Goal: Task Accomplishment & Management: Use online tool/utility

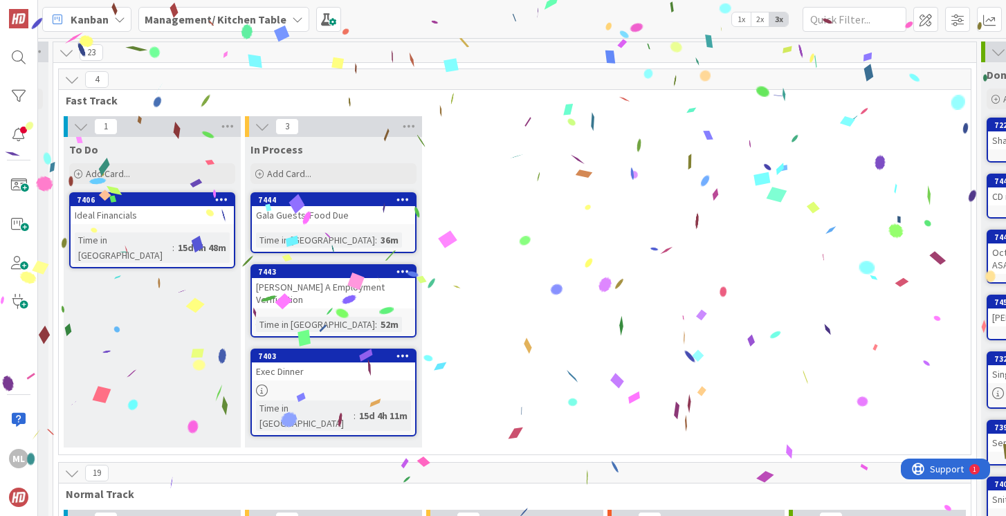
scroll to position [0, 163]
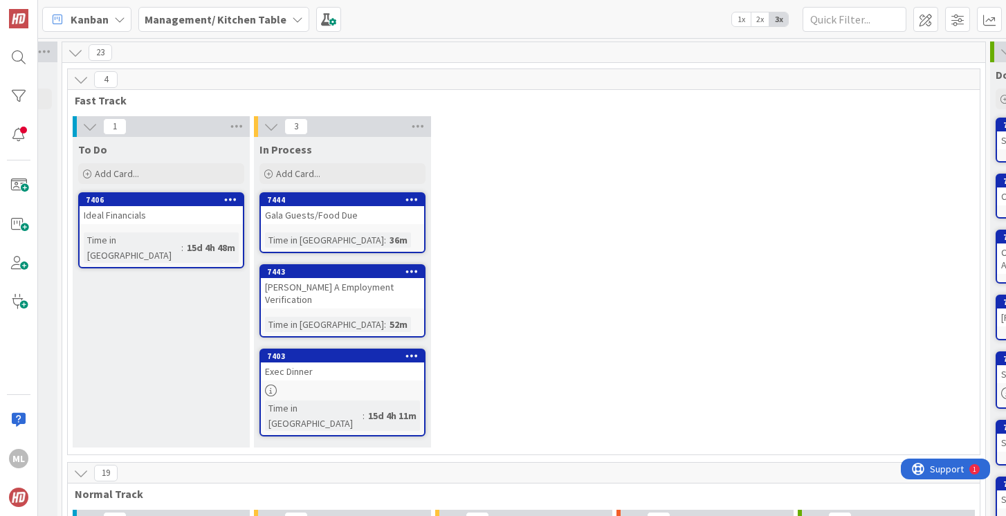
drag, startPoint x: 421, startPoint y: 223, endPoint x: 346, endPoint y: 8, distance: 228.4
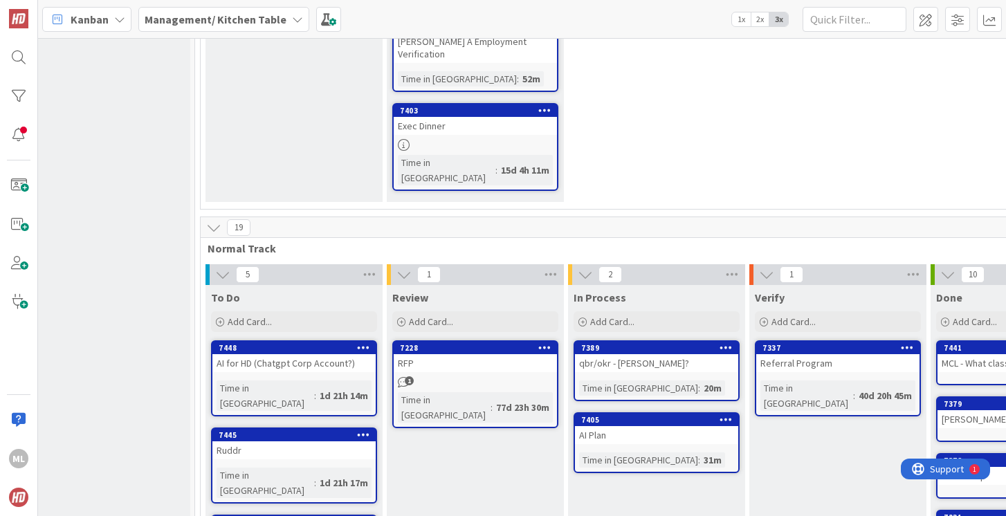
scroll to position [246, 0]
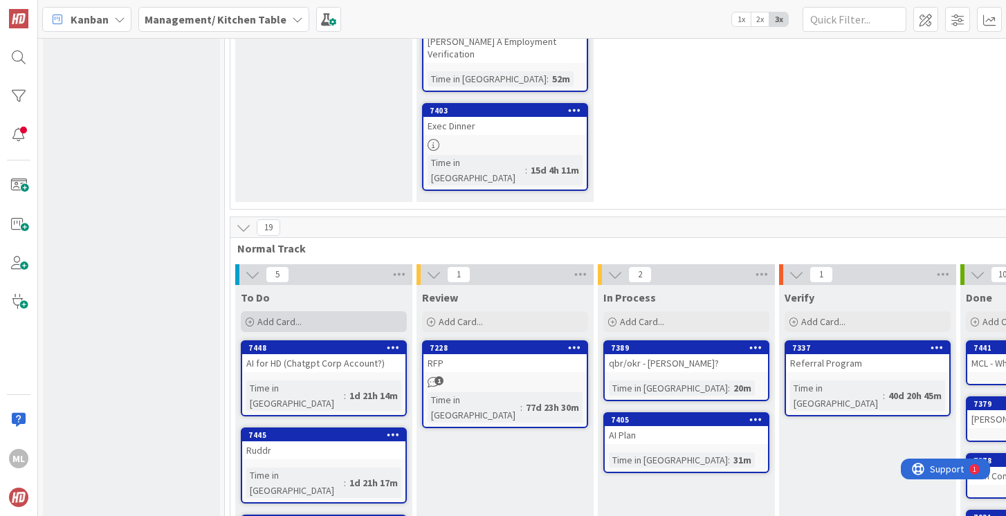
click at [306, 311] on div "Add Card..." at bounding box center [324, 321] width 166 height 21
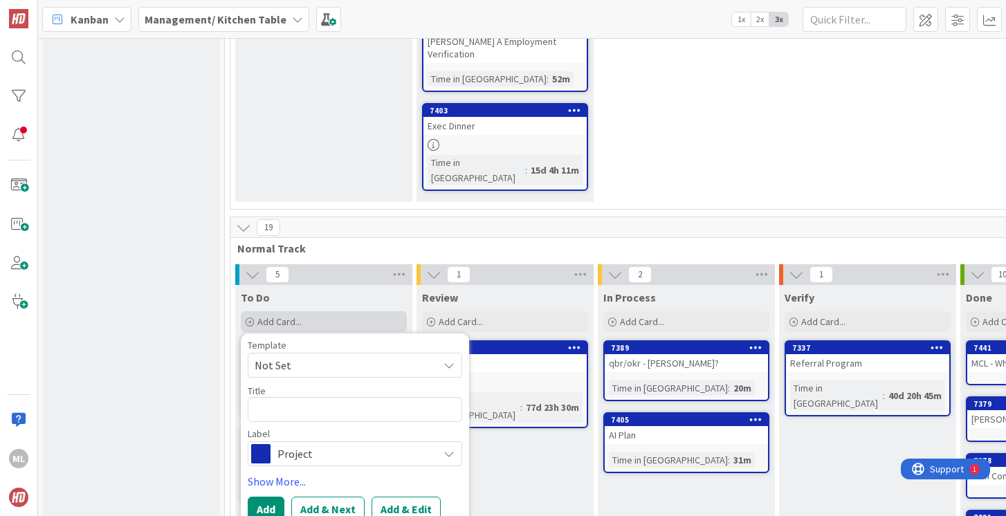
type textarea "x"
type textarea "C"
type textarea "x"
type textarea "Cr"
type textarea "x"
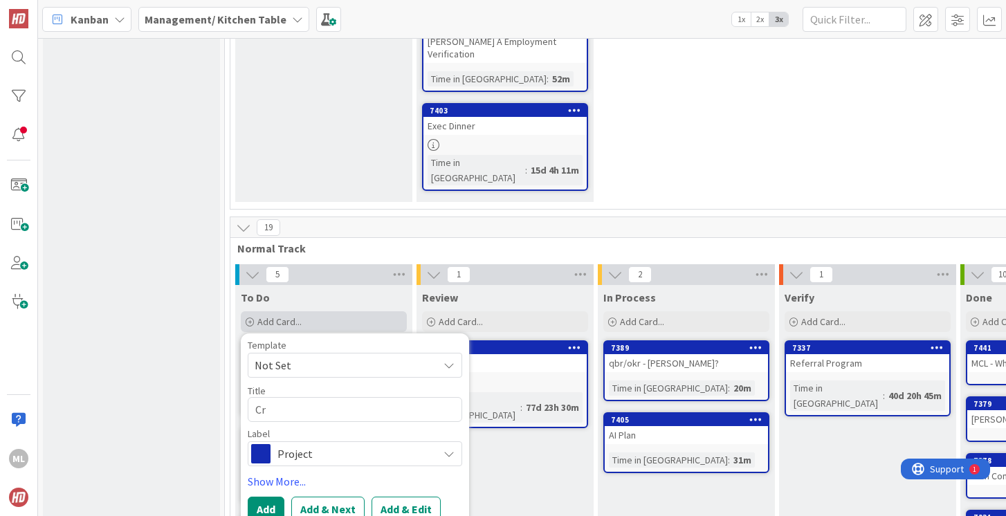
type textarea "Cre"
type textarea "x"
type textarea "Cred"
type textarea "x"
type textarea "Credi"
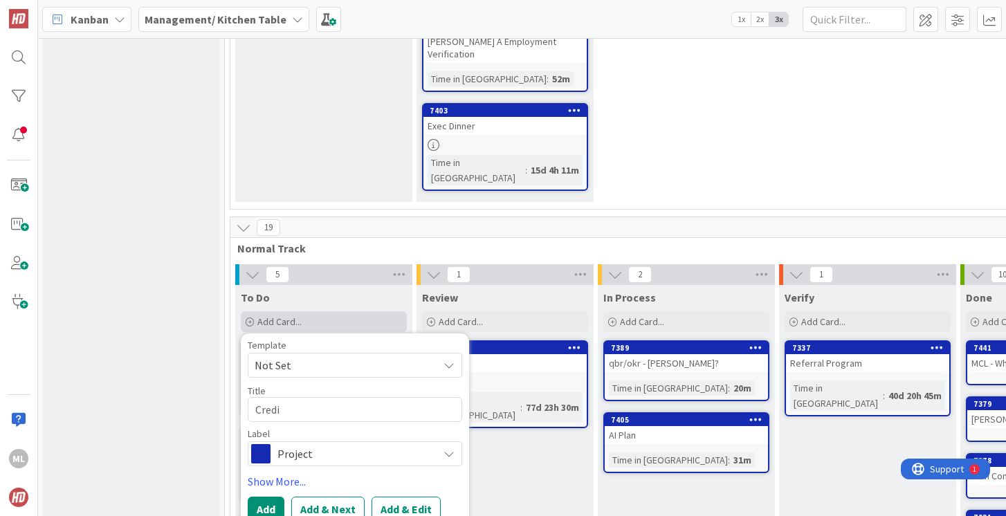
type textarea "x"
type textarea "Credit"
type textarea "x"
type textarea "Credit"
type textarea "x"
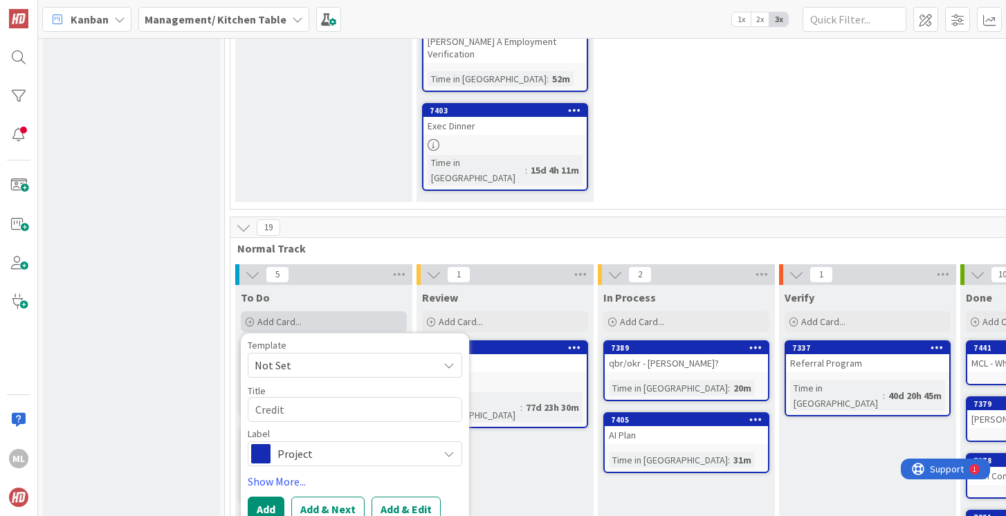
type textarea "Credit C"
type textarea "x"
type textarea "Credit Ca"
type textarea "x"
type textarea "Credit Car"
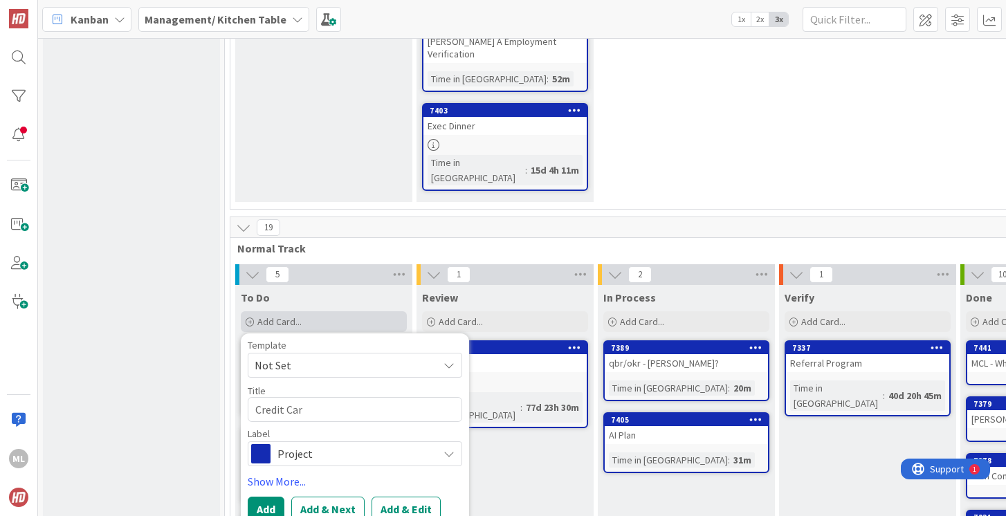
type textarea "x"
type textarea "Credit Card"
type textarea "x"
type textarea "Credit Card"
type textarea "x"
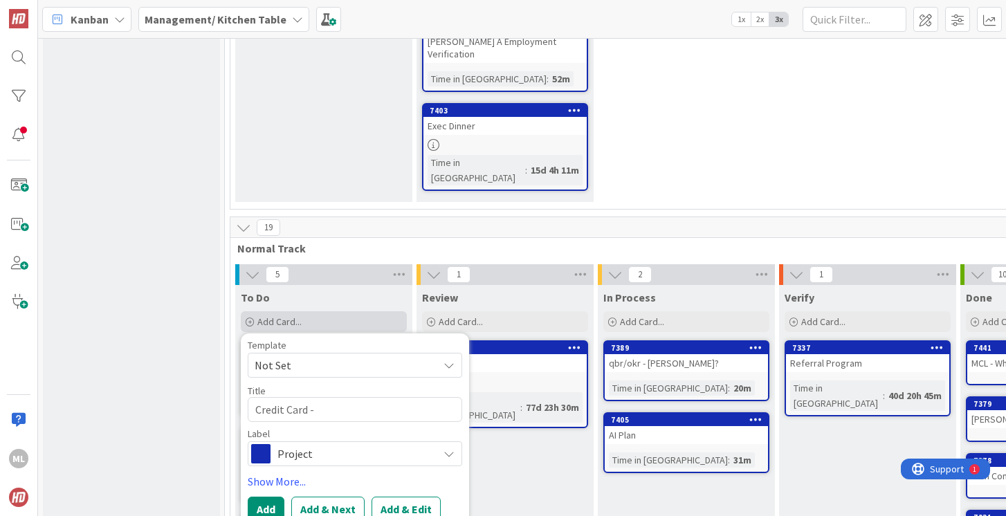
type textarea "Credit Card -"
type textarea "x"
type textarea "Credit Card - I"
type textarea "x"
type textarea "Credit Card - In"
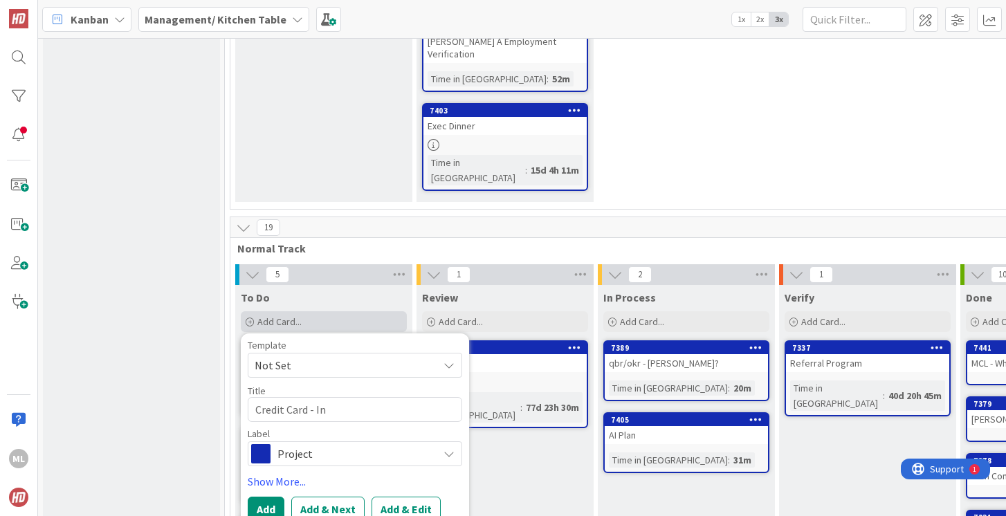
type textarea "x"
type textarea "Credit Card - Ink"
type textarea "x"
type textarea "Credit Card - Ink"
type textarea "x"
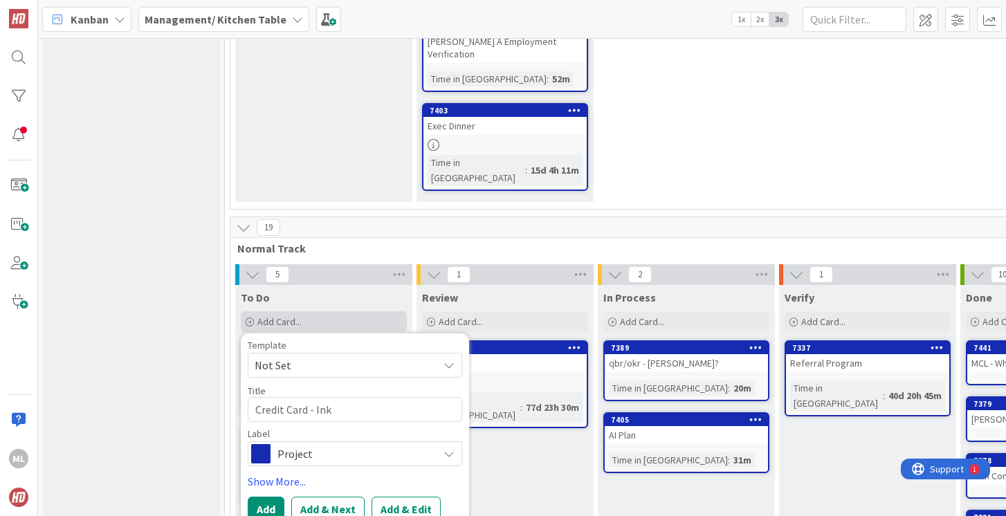
type textarea "Credit Card - Ink n"
type textarea "x"
type textarea "Credit Card - Ink ne"
type textarea "x"
type textarea "Credit Card - Ink new"
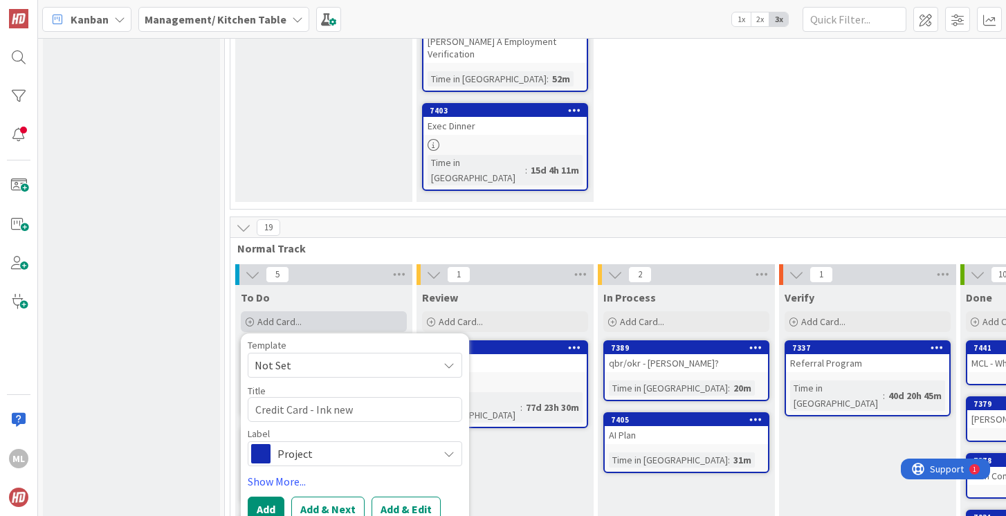
type textarea "x"
type textarea "Credit Card - Ink new"
type textarea "x"
type textarea "Credit Card - Ink new P"
type textarea "x"
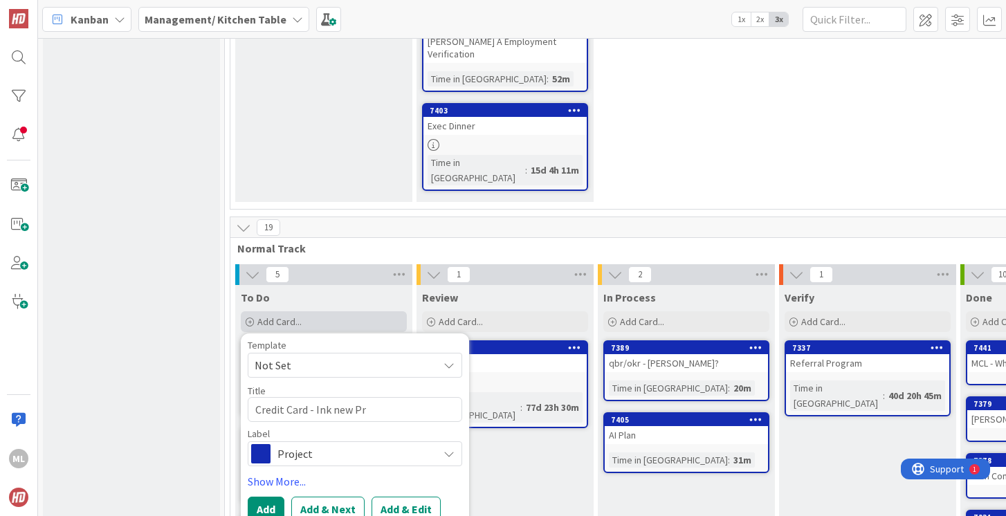
type textarea "Credit Card - Ink new Pre"
type textarea "x"
type textarea "Credit Card - Ink new Prem"
type textarea "x"
type textarea "Credit Card - Ink new Premi"
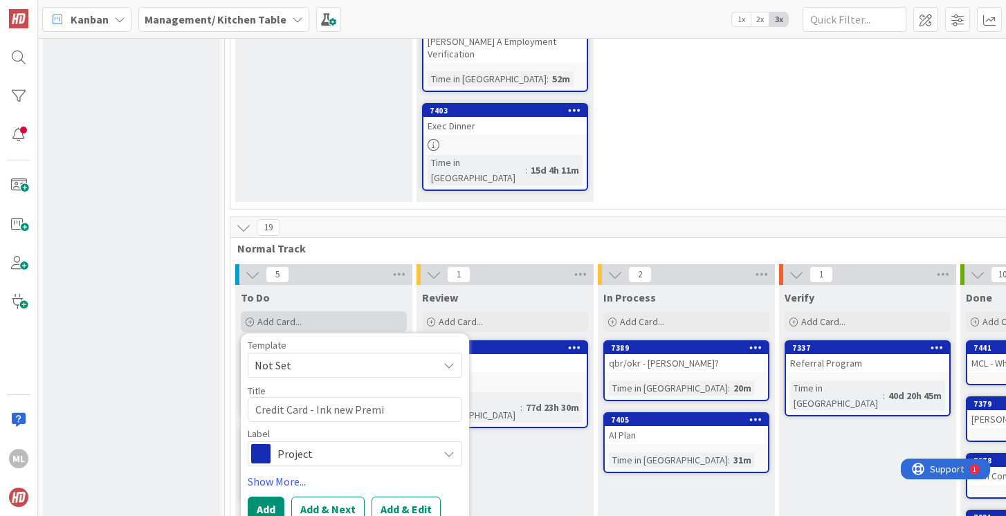
type textarea "x"
type textarea "Credit Card - Ink new Premie"
type textarea "x"
type textarea "Credit Card - Ink new Premier"
type textarea "x"
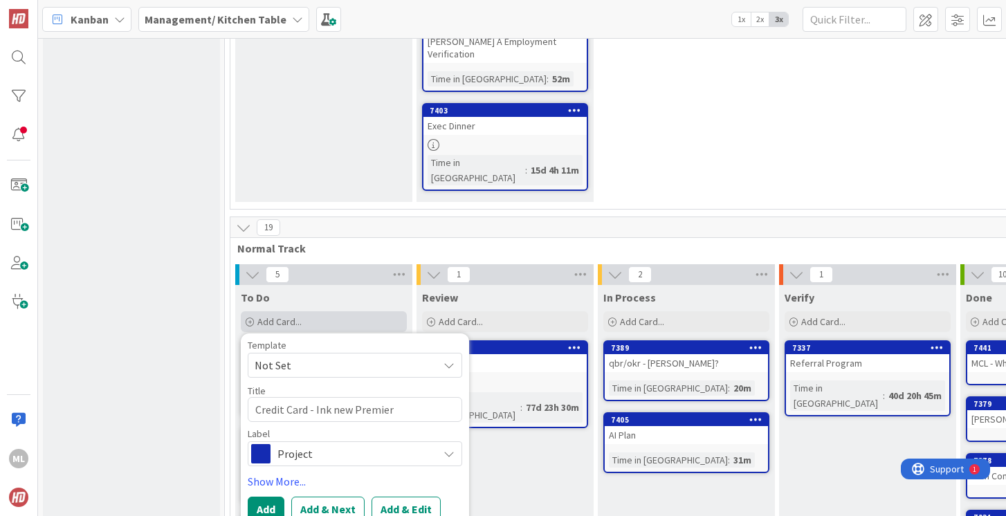
type textarea "Credit Card - Ink new Premier"
type textarea "x"
type textarea "Credit Card - Ink new Premier 2"
type textarea "x"
type textarea "Credit Card - Ink new Premier 2%"
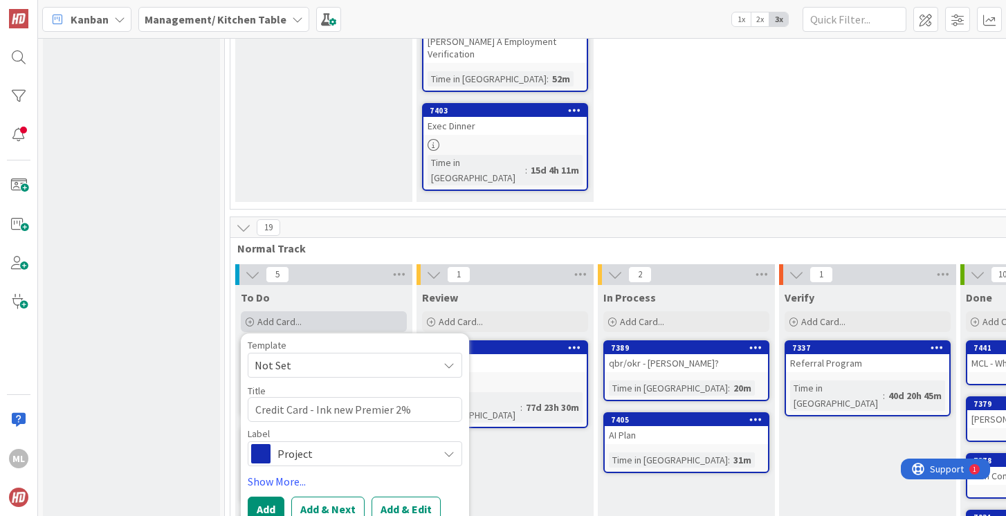
type textarea "x"
type textarea "Credit Card - Ink new Premier 2%"
type textarea "x"
type textarea "Credit Card - Ink new Premier 2% r"
type textarea "x"
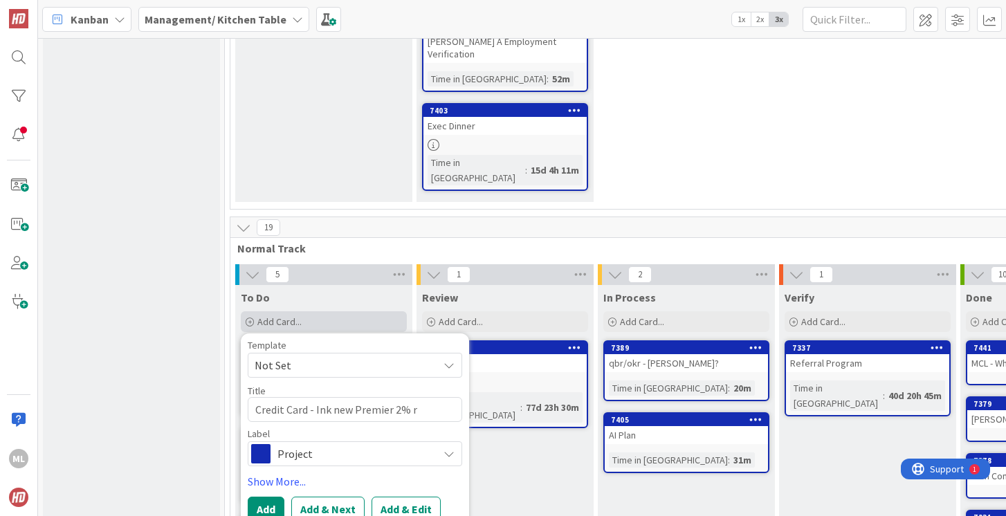
type textarea "Credit Card - Ink new Premier 2% re"
type textarea "x"
type textarea "Credit Card - Ink new Premier 2% ret"
type textarea "x"
type textarea "Credit Card - Ink new Premier 2% retu"
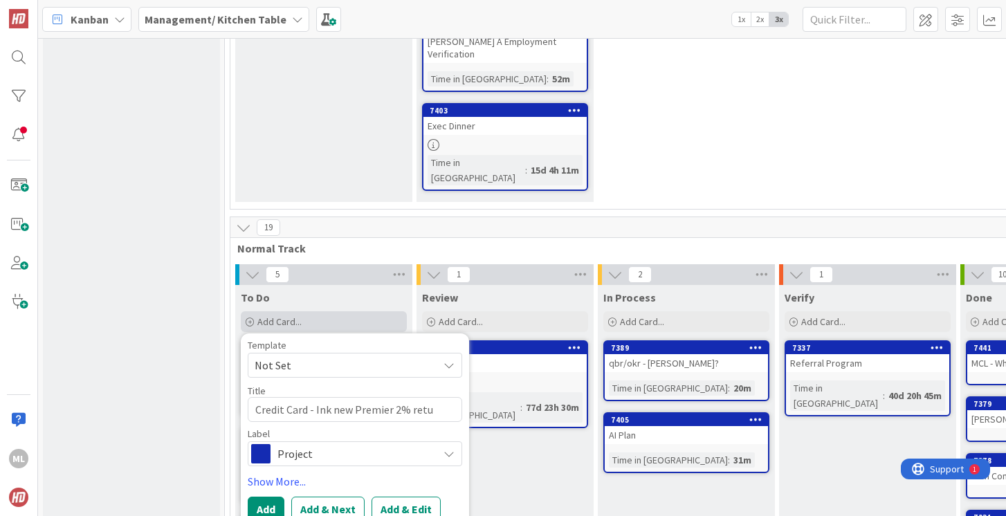
type textarea "x"
type textarea "Credit Card - Ink new Premier 2% retur"
type textarea "x"
type textarea "Credit Card - Ink new Premier 2% return"
type textarea "x"
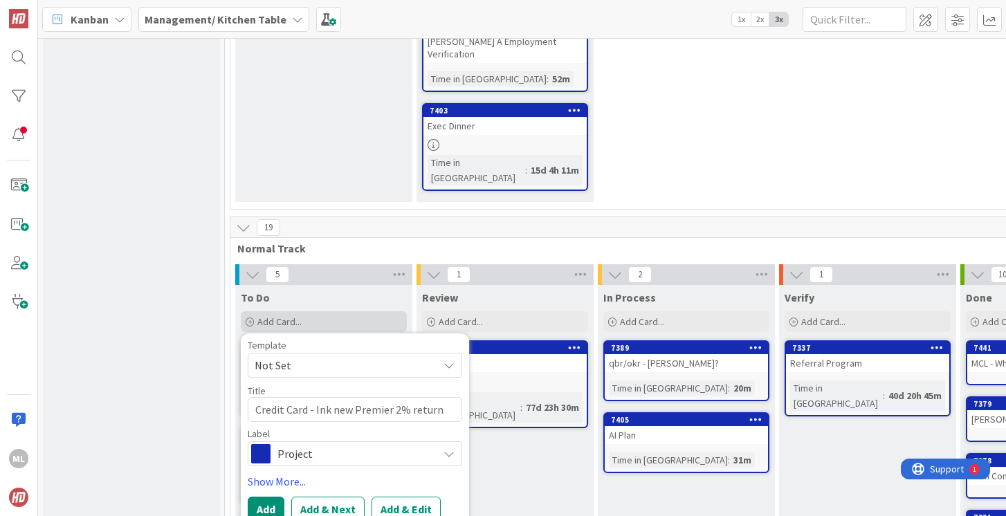
type textarea "Credit Card - Ink new Premier 2% return"
type textarea "x"
type textarea "Credit Card - Ink new Premier 2% return i"
type textarea "x"
type textarea "Credit Card - Ink new Premier 2% return in"
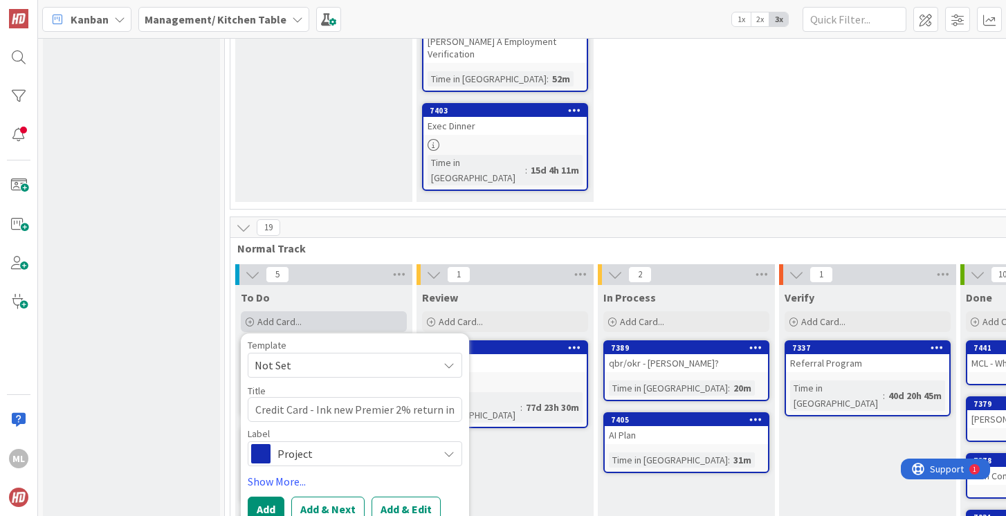
type textarea "x"
type textarea "Credit Card - Ink new Premier 2% return ins"
type textarea "x"
type textarea "Credit Card - Ink new Premier 2% return inst"
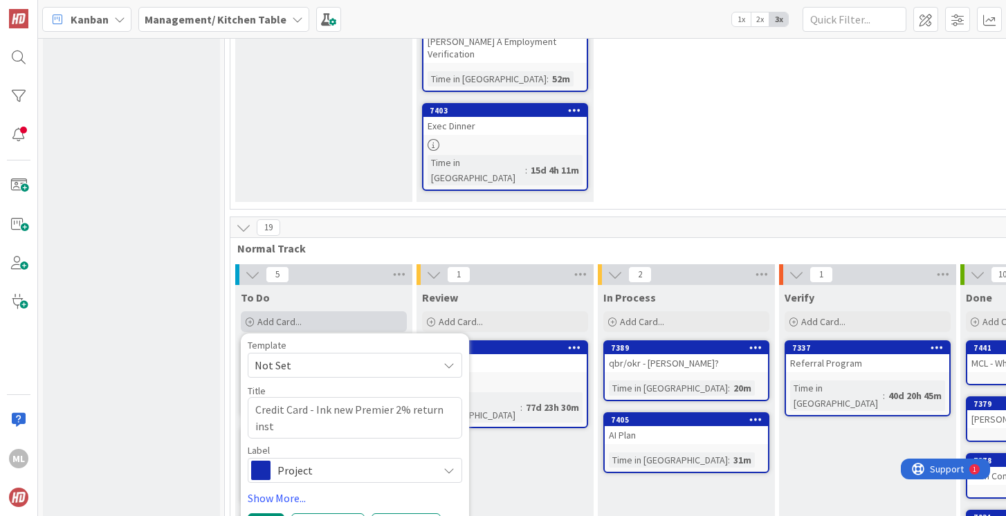
type textarea "x"
type textarea "Credit Card - Ink new Premier 2% return inste"
type textarea "x"
type textarea "Credit Card - Ink new Premier 2% return instea"
type textarea "x"
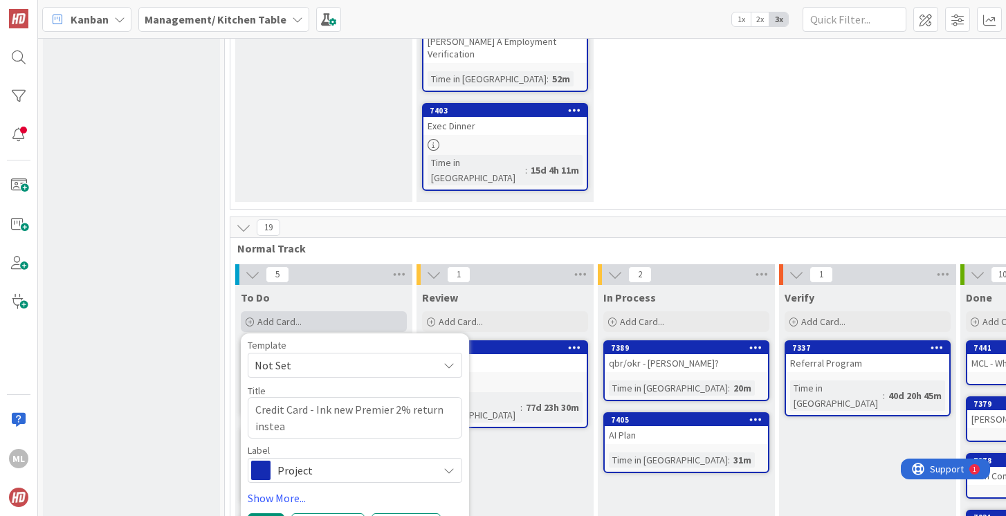
type textarea "Credit Card - Ink new Premier 2% return instead"
type textarea "x"
type textarea "Credit Card - Ink new Premier 2% return instead"
type textarea "x"
type textarea "Credit Card - Ink new Premier 2% return instead o"
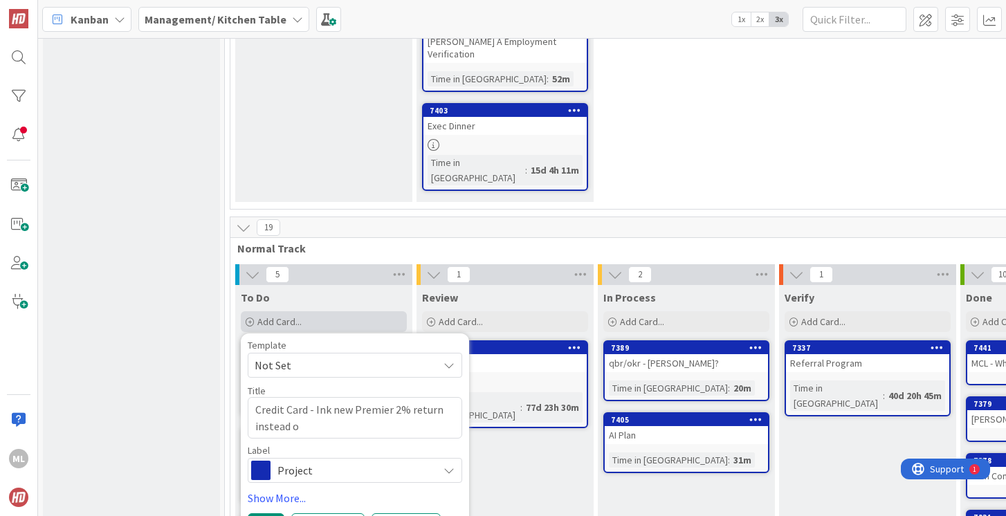
type textarea "x"
type textarea "Credit Card - Ink new Premier 2% return instead of"
type textarea "x"
type textarea "Credit Card - Ink new Premier 2% return instead of"
type textarea "x"
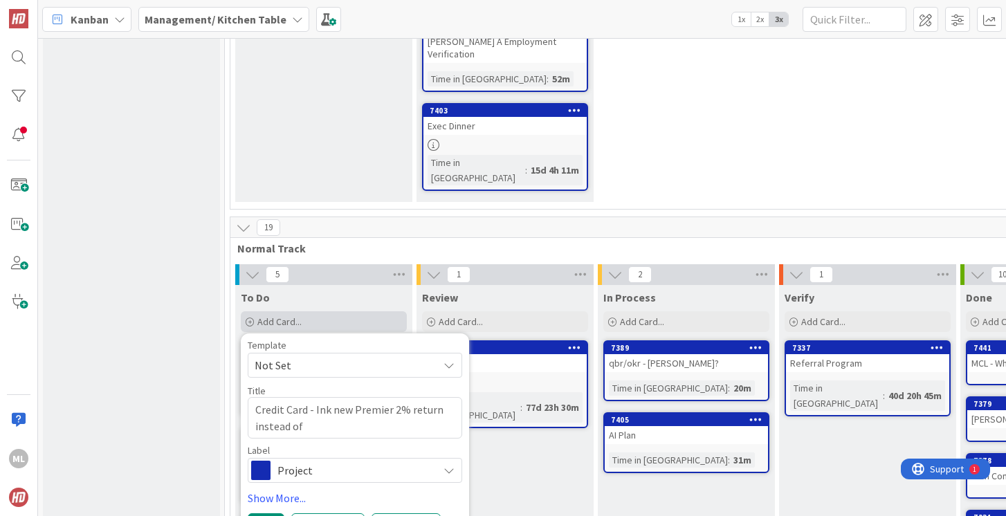
type textarea "Credit Card - Ink new Premier 2% return instead of 1"
type textarea "x"
type textarea "Credit Card - Ink new Premier 2% return instead of 1%"
type textarea "x"
type textarea "Credit Card - Ink new Premier 2% return instead of 1%."
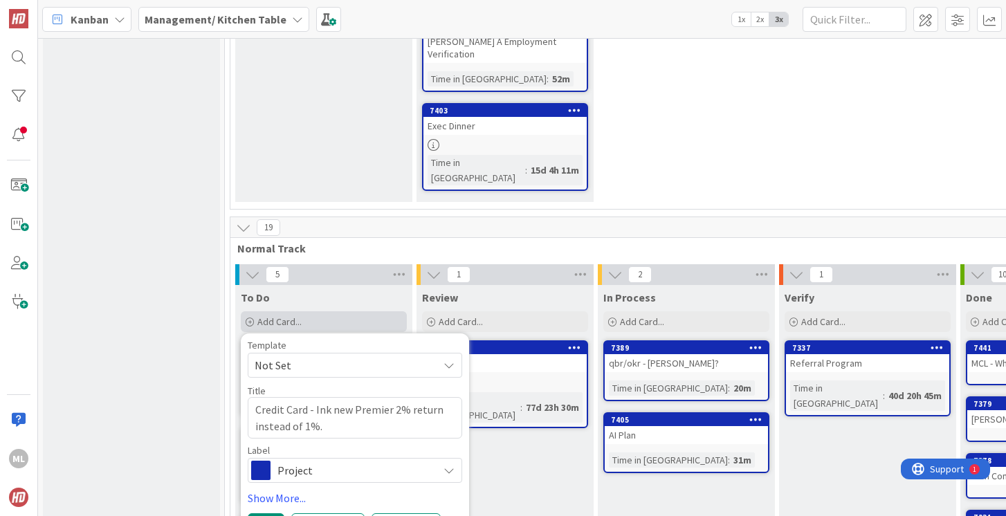
type textarea "x"
type textarea "Credit Card - Ink new Premier 2% return instead of 1%."
type textarea "x"
type textarea "Credit Card - Ink new Premier 2% return instead of 1%."
type textarea "x"
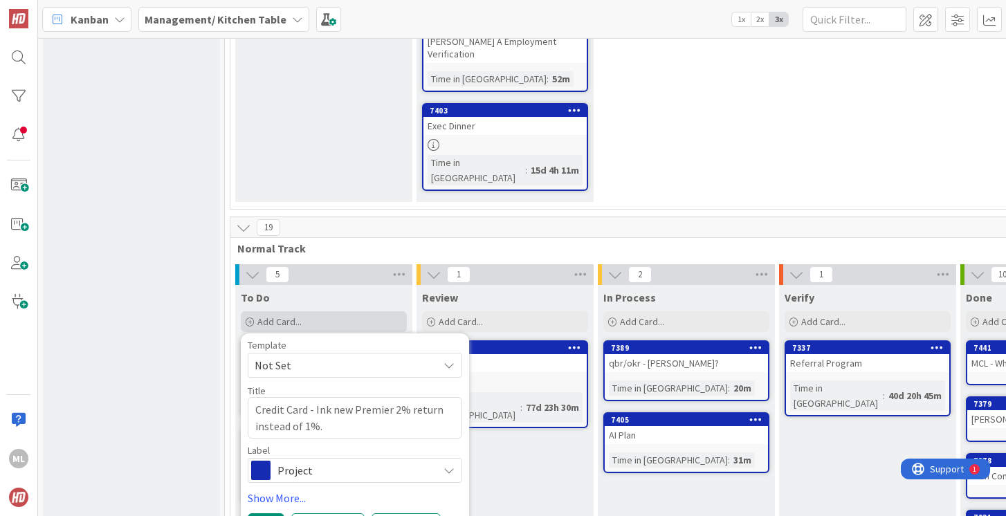
type textarea "Credit Card - Ink new Premier 2% return instead of 1%. $"
type textarea "x"
type textarea "Credit Card - Ink new Premier 2% return instead of 1%. $1"
type textarea "x"
type textarea "Credit Card - Ink new Premier 2% return instead of 1%. $19"
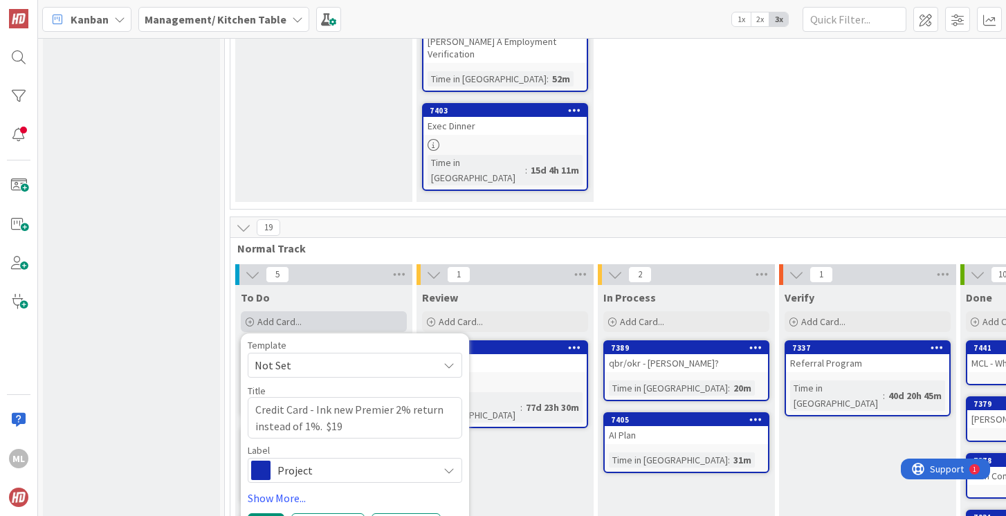
type textarea "x"
type textarea "Credit Card - Ink new Premier 2% return instead of 1%. $195"
type textarea "x"
type textarea "Credit Card - Ink new Premier 2% return instead of 1%. $195/"
type textarea "x"
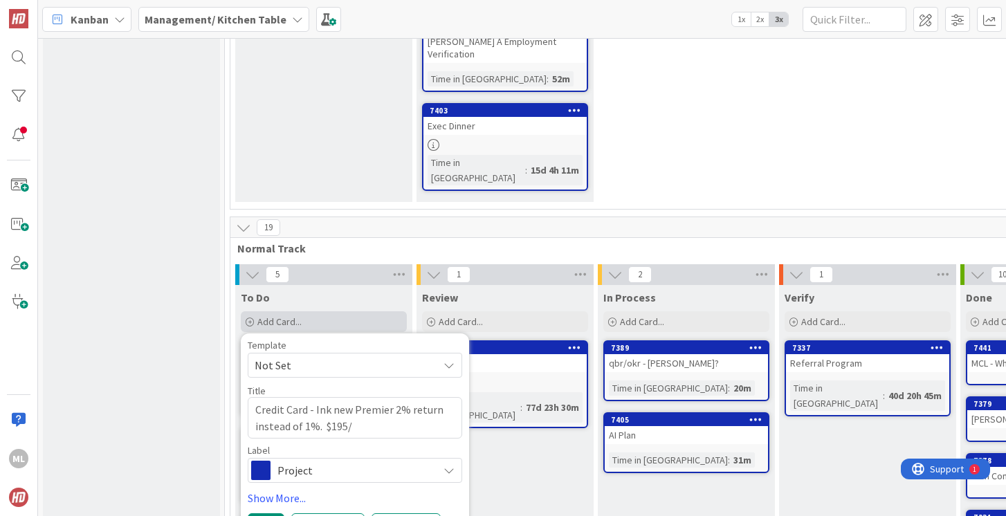
type textarea "Credit Card - Ink new Premier 2% return instead of 1%. $195/y"
type textarea "x"
type textarea "Credit Card - Ink new Premier 2% return instead of 1%. $195/ye"
type textarea "x"
type textarea "Credit Card - Ink new Premier 2% return instead of 1%. $195/yea"
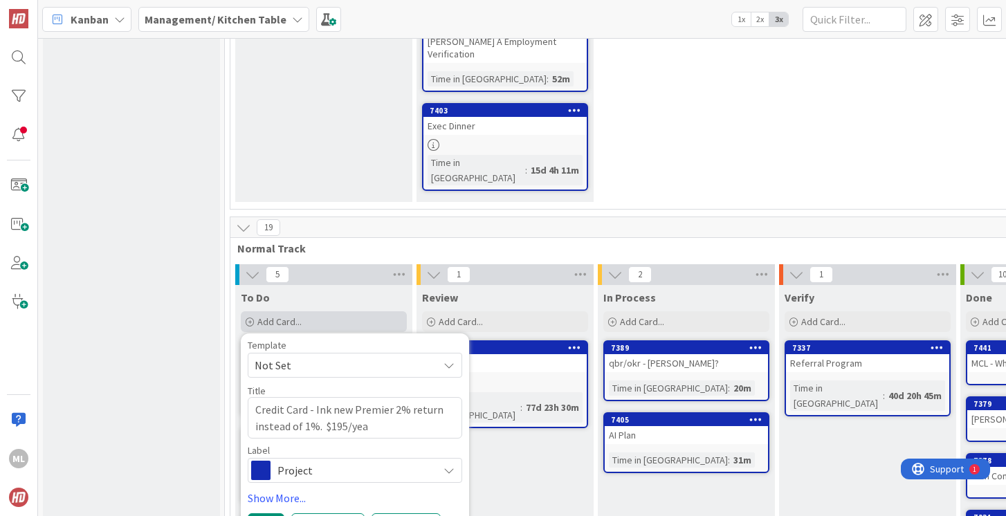
type textarea "x"
type textarea "Credit Card - Ink new Premier 2% return instead of 1%. $195/year"
type textarea "x"
type textarea "Credit Card - Ink new Premier 2% return instead of 1%. $195/year."
click at [257, 513] on button "Add" at bounding box center [266, 525] width 37 height 25
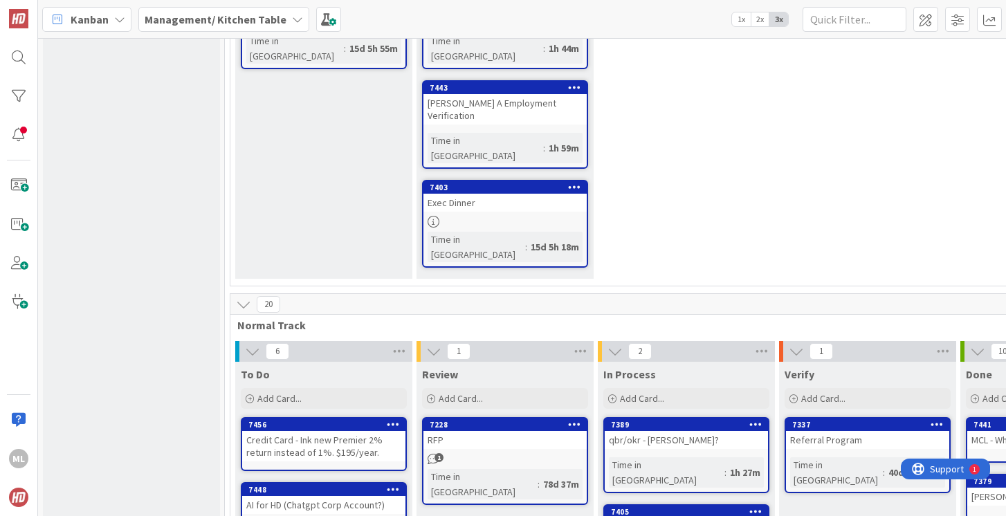
scroll to position [0, 0]
